Goal: Task Accomplishment & Management: Manage account settings

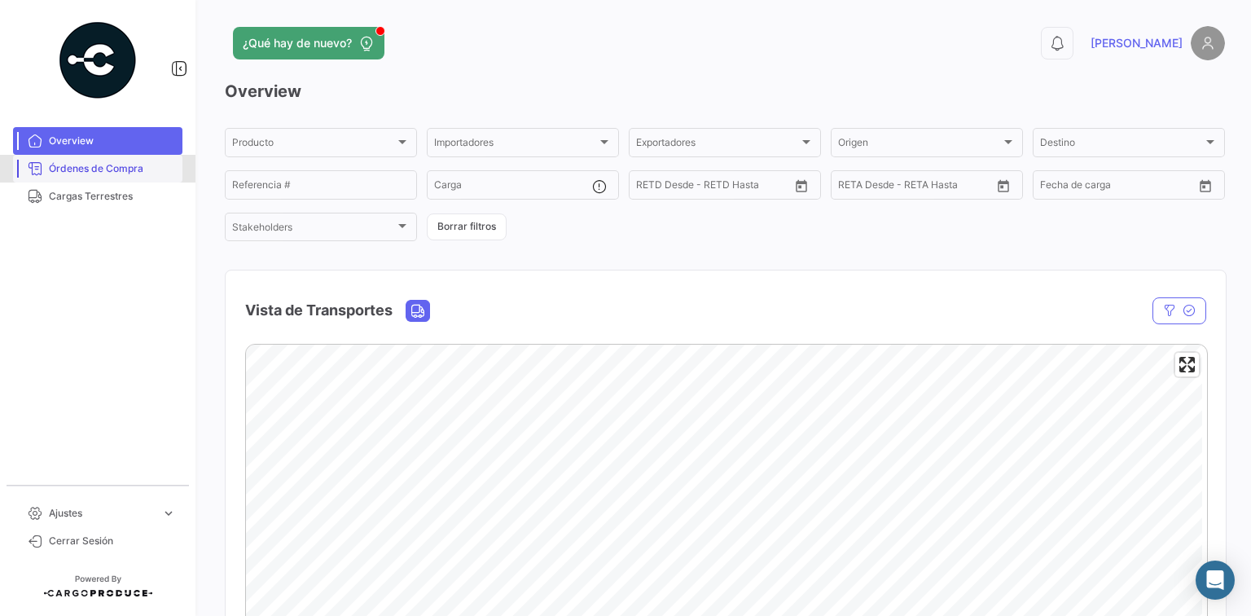
click at [99, 171] on span "Órdenes de Compra" at bounding box center [112, 168] width 127 height 15
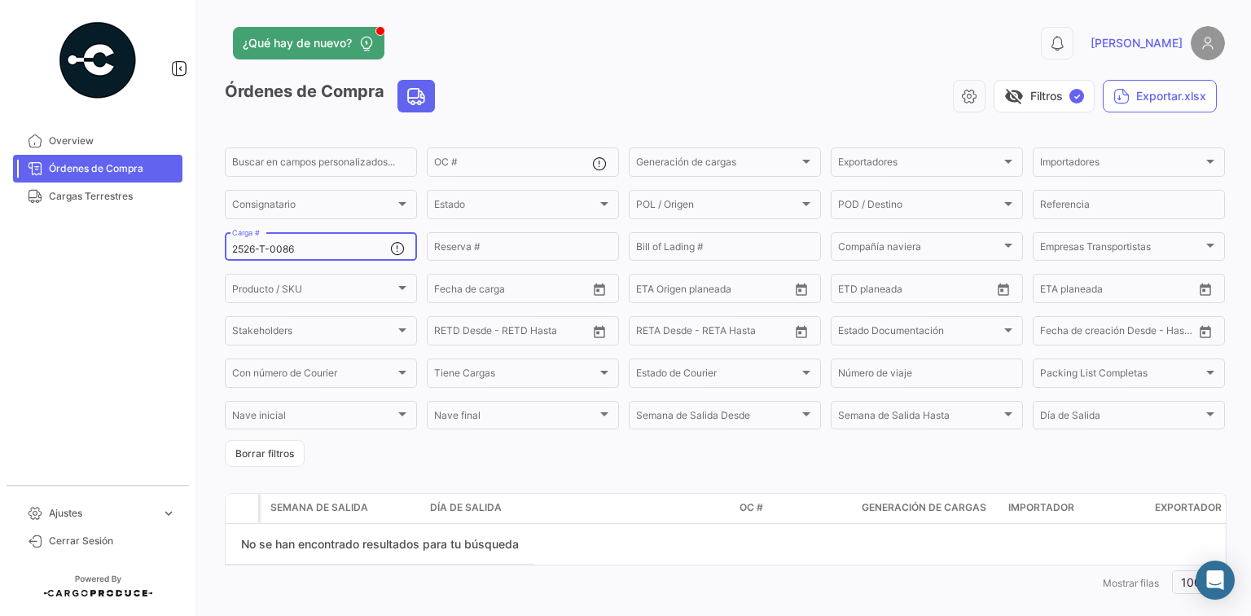
click at [296, 239] on div "2526-T-0086 Carga #" at bounding box center [311, 246] width 158 height 32
click at [306, 250] on input "2526-T-0086" at bounding box center [311, 248] width 158 height 11
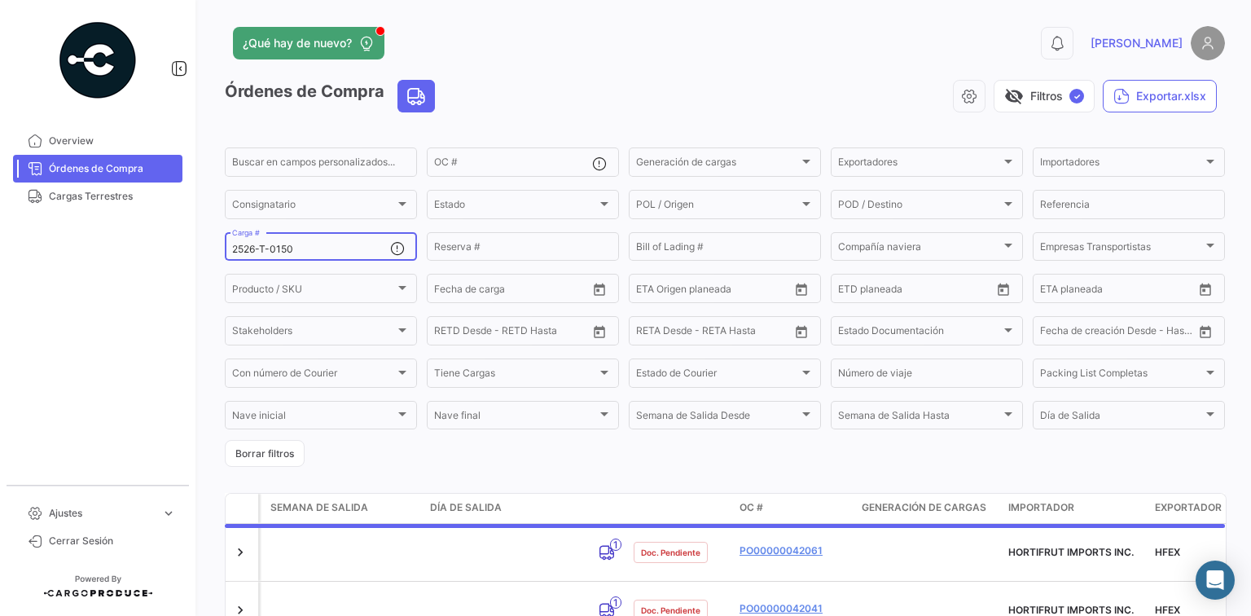
scroll to position [50, 0]
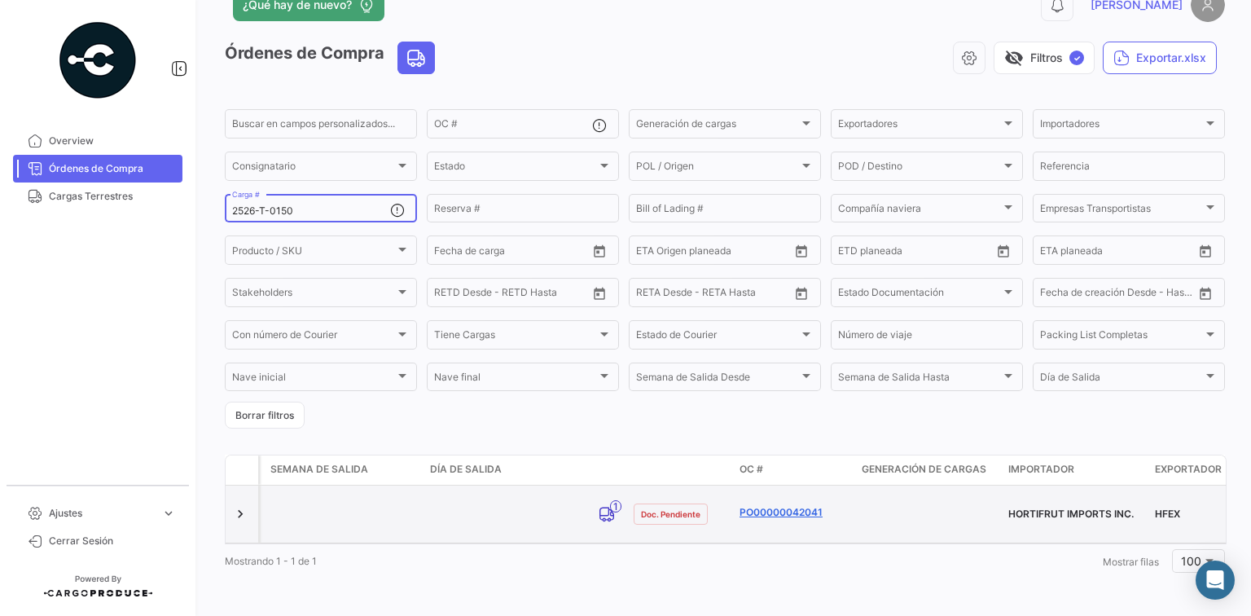
type input "2526-T-0150"
click at [806, 505] on link "PO00000042041" at bounding box center [793, 512] width 109 height 15
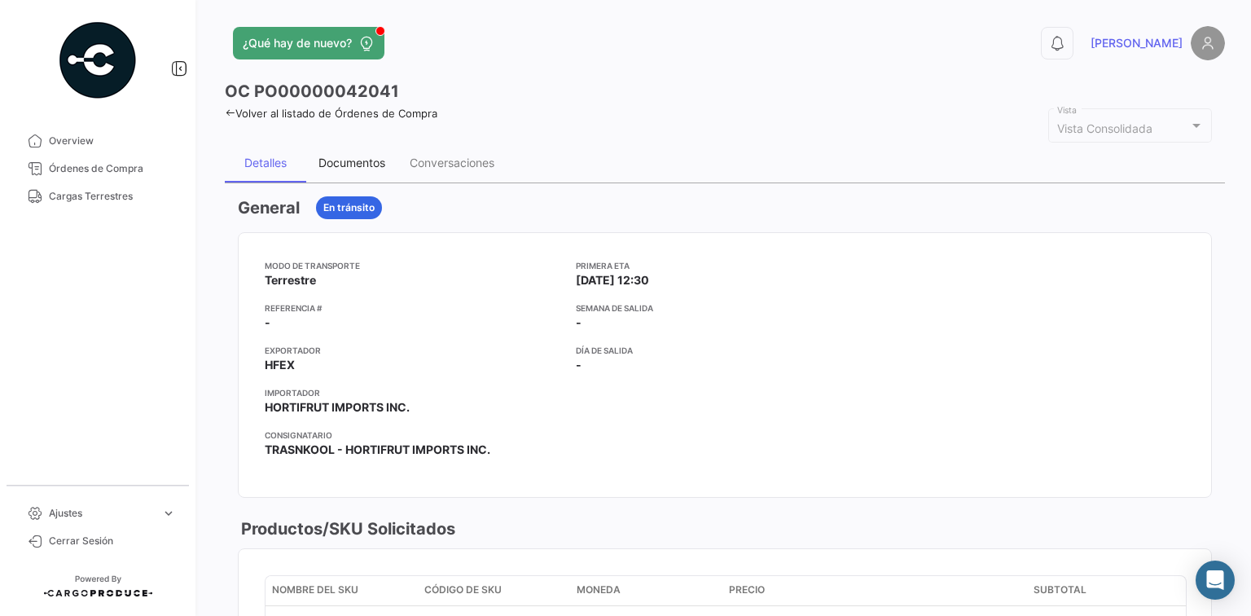
click at [368, 160] on div "Documentos" at bounding box center [351, 163] width 67 height 14
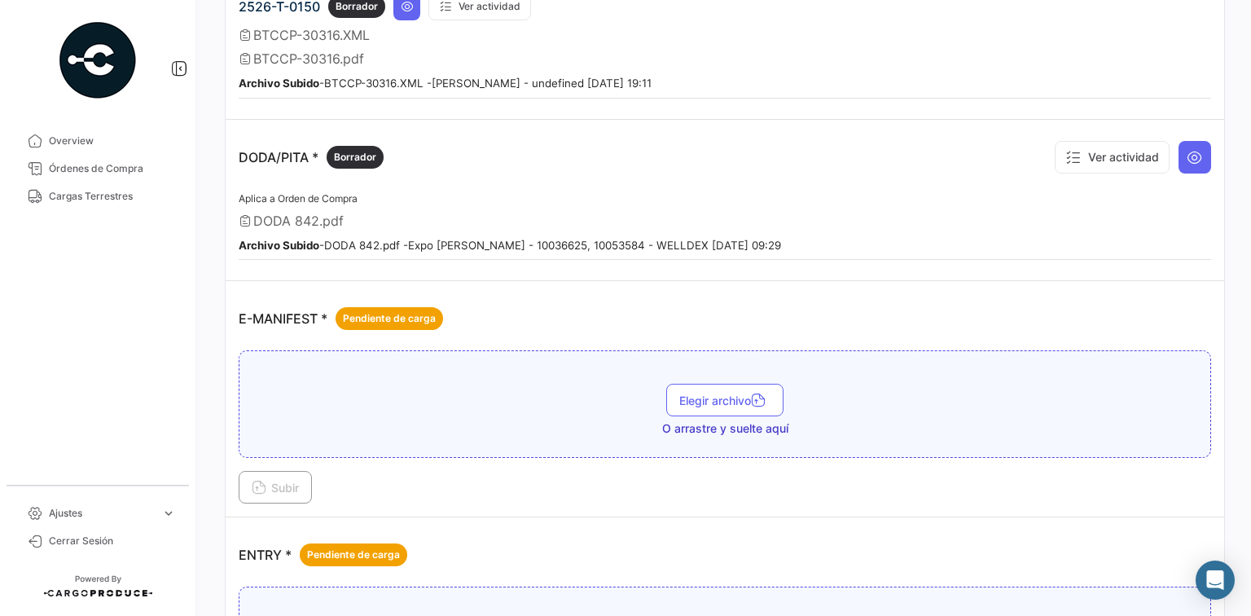
scroll to position [1064, 0]
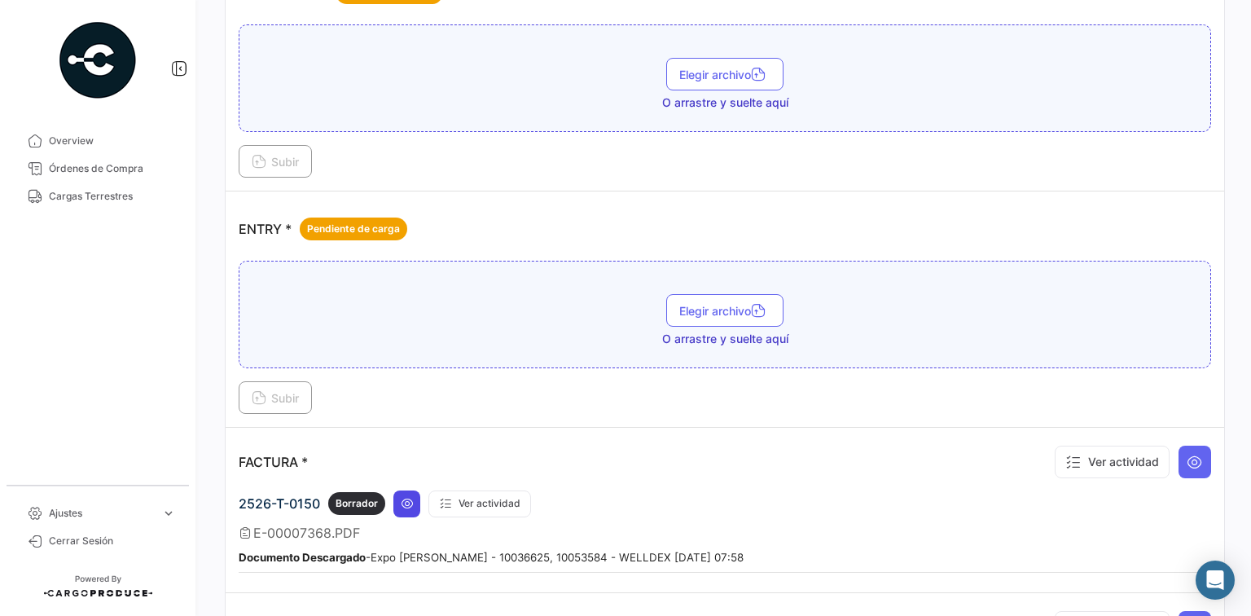
click at [414, 492] on button at bounding box center [406, 503] width 27 height 27
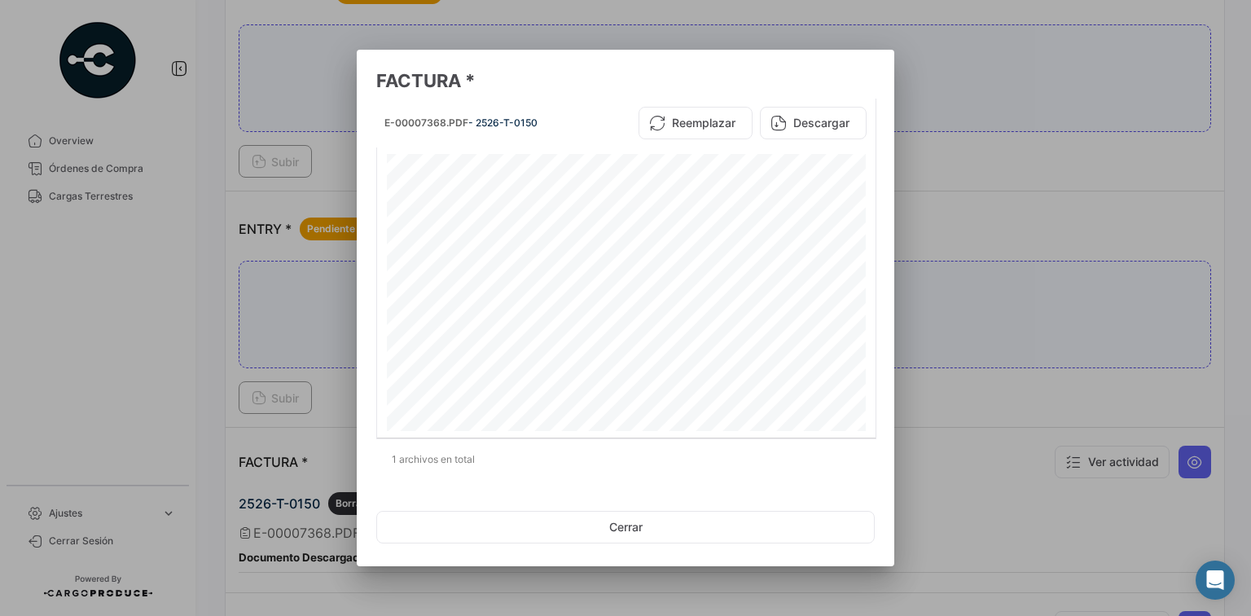
scroll to position [65, 0]
click at [962, 133] on div at bounding box center [625, 308] width 1251 height 616
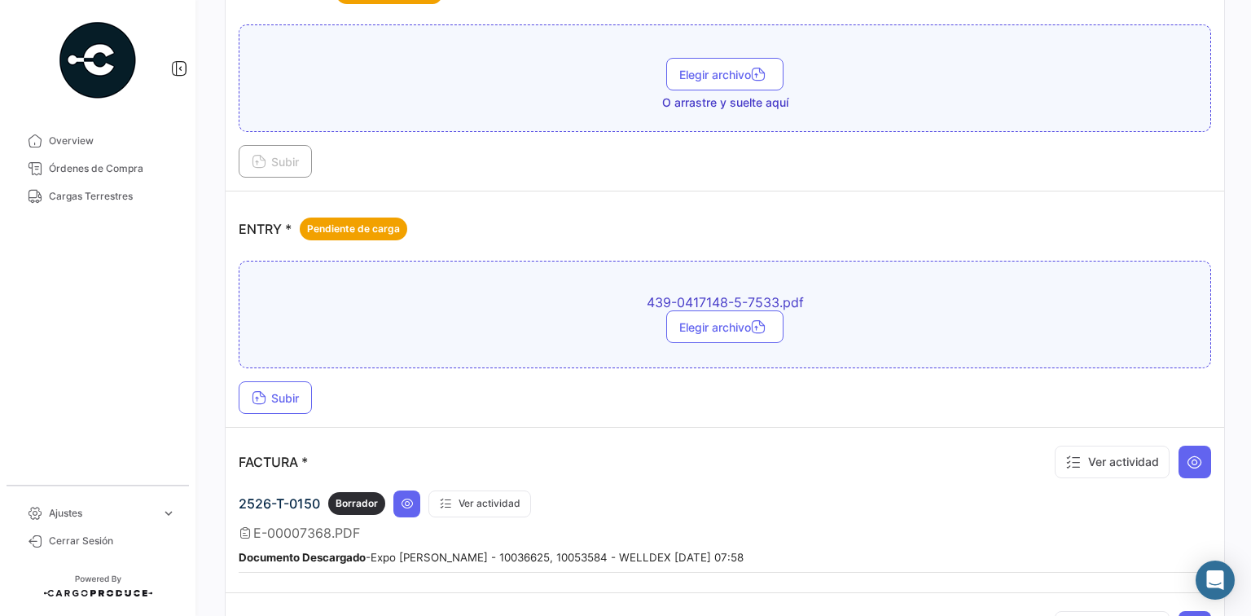
drag, startPoint x: 453, startPoint y: 381, endPoint x: 411, endPoint y: 383, distance: 41.6
click at [449, 382] on div "Subir" at bounding box center [725, 397] width 972 height 33
click at [250, 392] on button "Subir" at bounding box center [275, 397] width 73 height 33
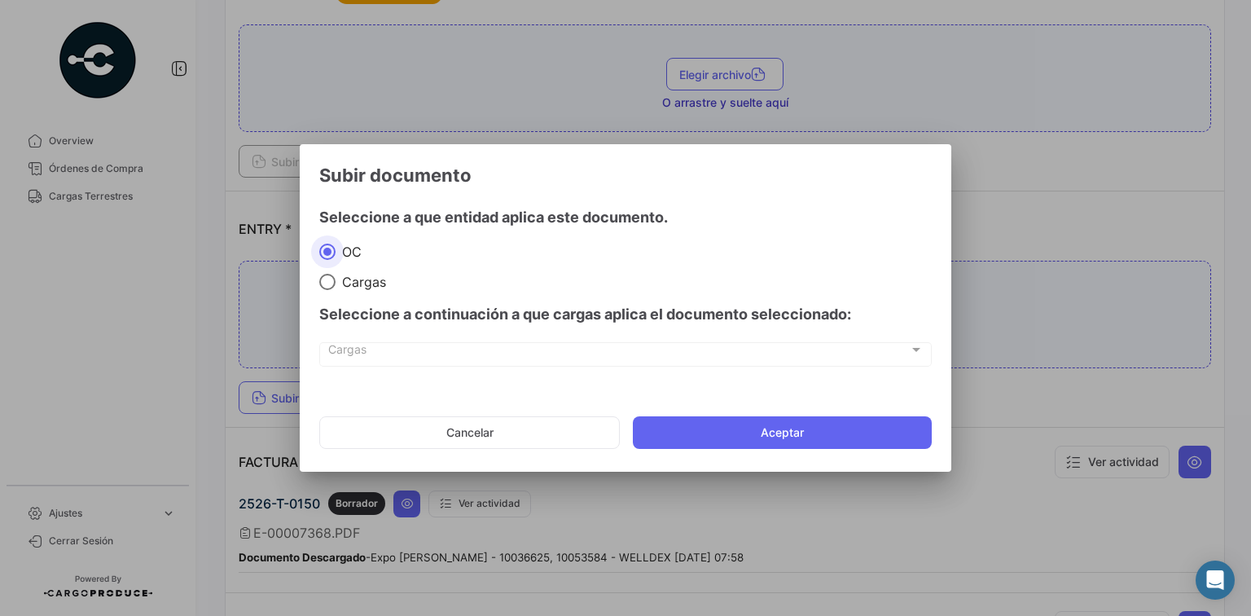
click at [349, 274] on span "Cargas" at bounding box center [360, 282] width 50 height 16
click at [335, 274] on input "Cargas" at bounding box center [327, 282] width 16 height 16
radio input "true"
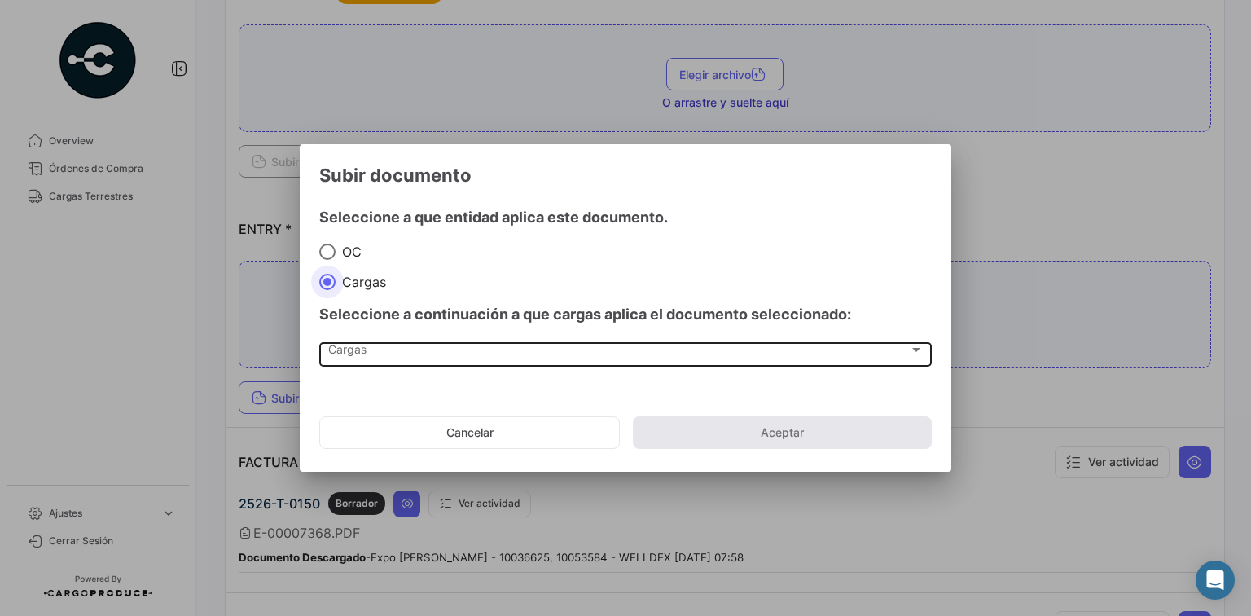
click at [440, 348] on div "Cargas" at bounding box center [618, 353] width 581 height 14
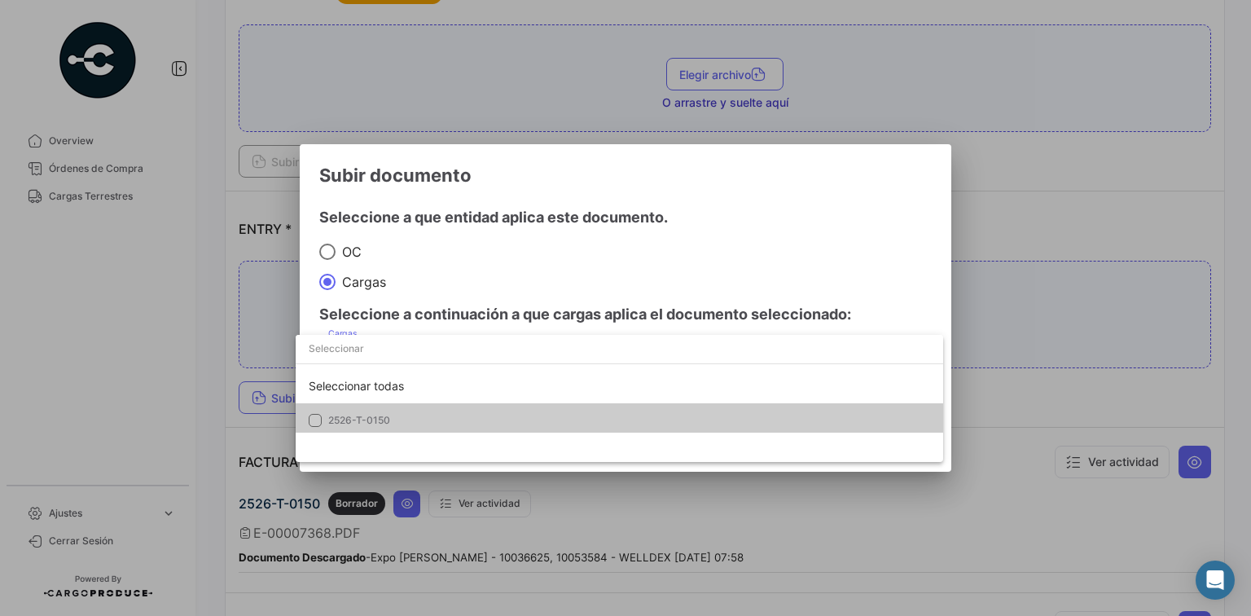
click at [433, 411] on mat-option "2526-T-0150" at bounding box center [619, 420] width 647 height 34
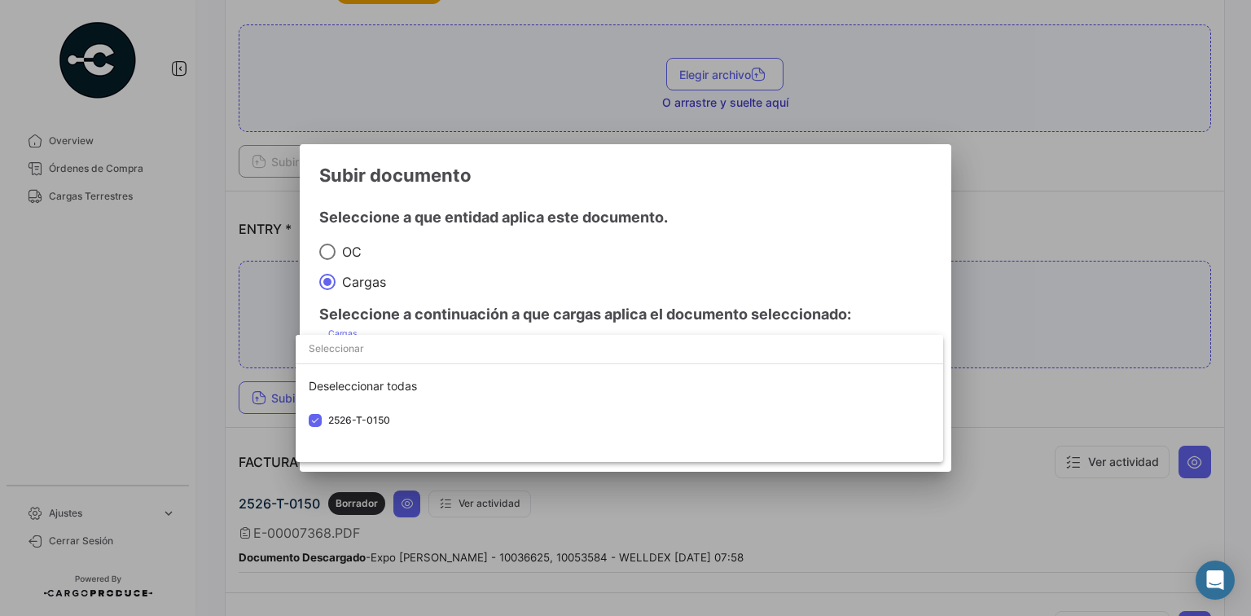
click at [541, 337] on input "dropdown search" at bounding box center [619, 348] width 647 height 29
drag, startPoint x: 684, startPoint y: 308, endPoint x: 729, endPoint y: 340, distance: 54.9
click at [685, 308] on div at bounding box center [625, 308] width 1251 height 616
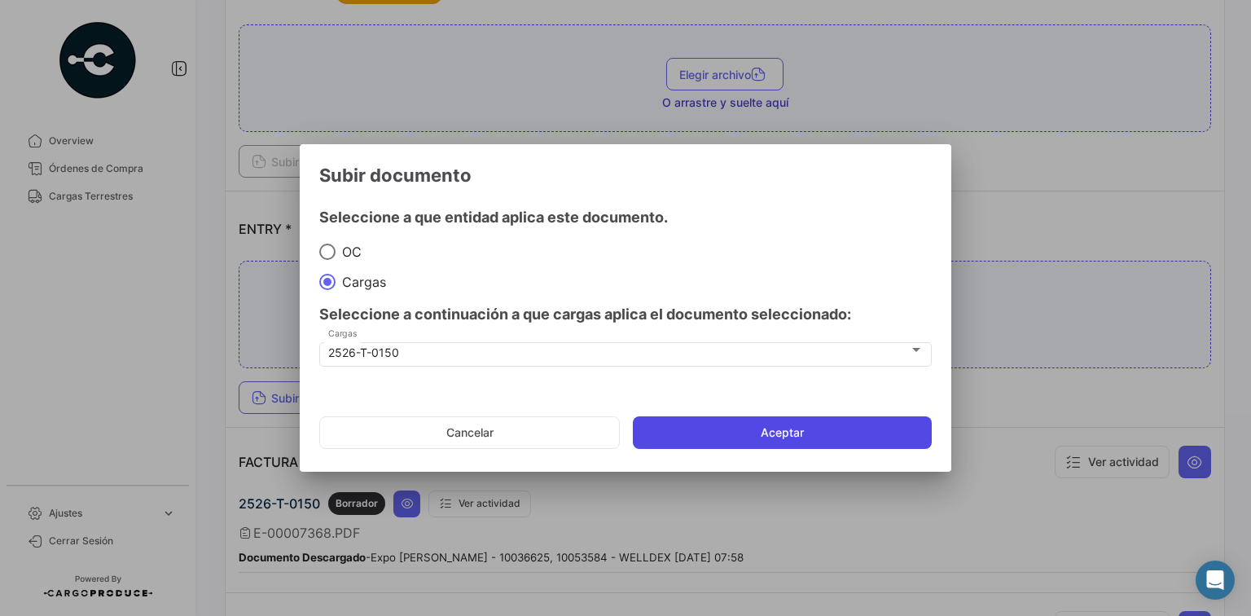
click at [774, 433] on button "Aceptar" at bounding box center [782, 432] width 299 height 33
